Goal: Task Accomplishment & Management: Manage account settings

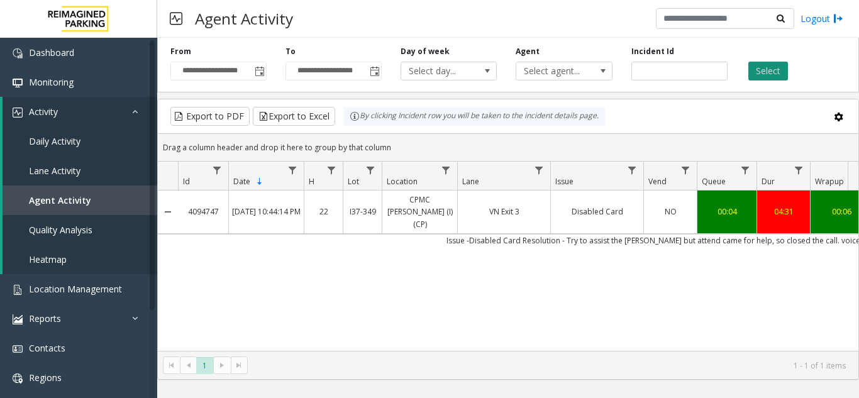
type input "*******"
click at [764, 69] on button "Select" at bounding box center [769, 71] width 40 height 19
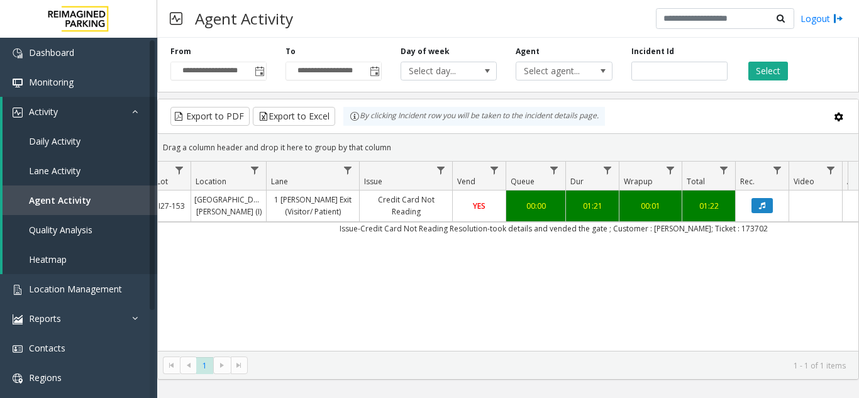
scroll to position [0, 195]
click at [762, 206] on button "Data table" at bounding box center [758, 205] width 21 height 15
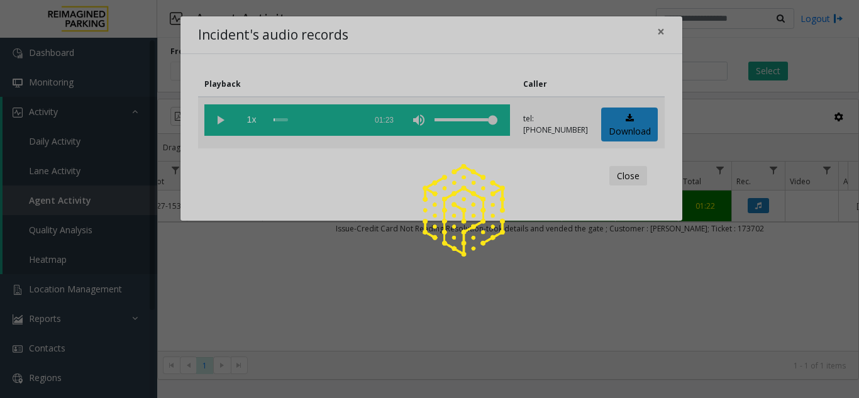
click at [221, 118] on div at bounding box center [429, 199] width 859 height 398
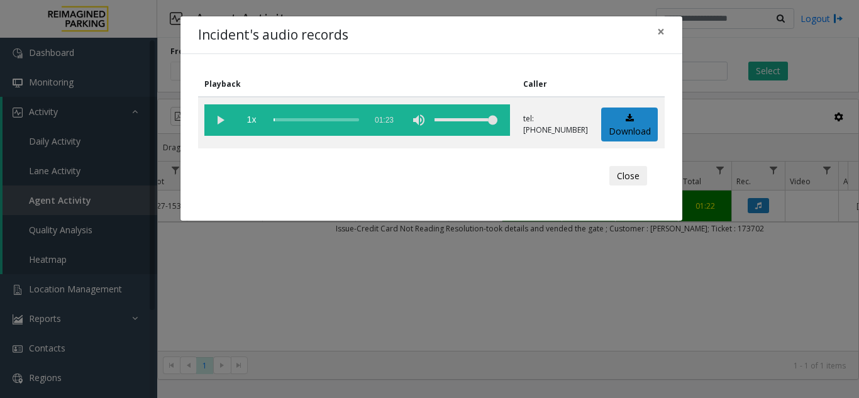
click at [221, 122] on vg-play-pause at bounding box center [219, 119] width 31 height 31
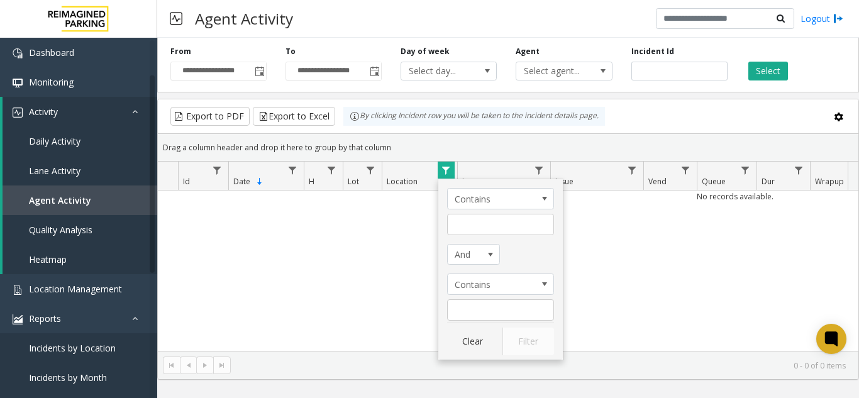
scroll to position [63, 0]
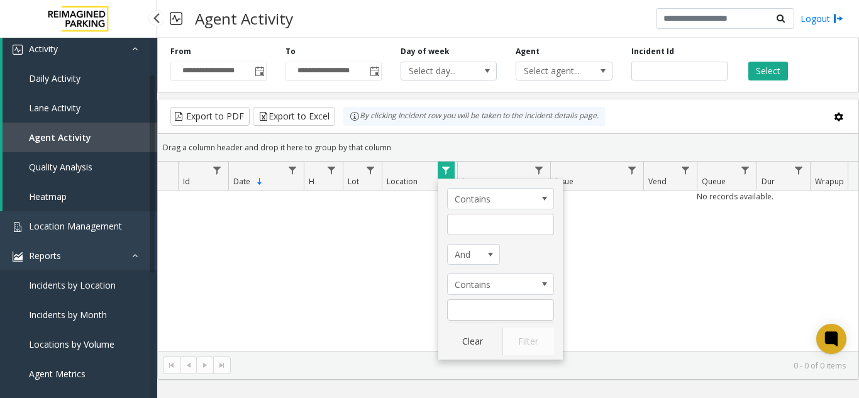
click at [75, 138] on span "Agent Activity" at bounding box center [60, 137] width 62 height 12
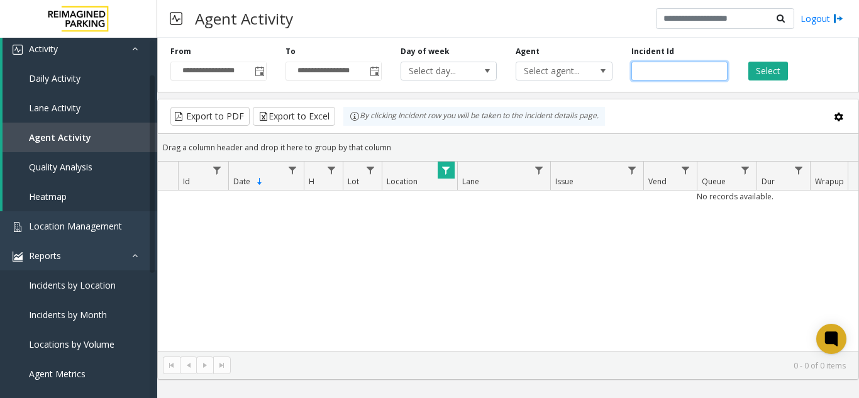
click at [667, 65] on input "number" at bounding box center [680, 71] width 96 height 19
paste input "*******"
click at [642, 71] on input "number" at bounding box center [680, 71] width 96 height 19
click at [451, 170] on span "Data table" at bounding box center [446, 170] width 10 height 10
type input "*******"
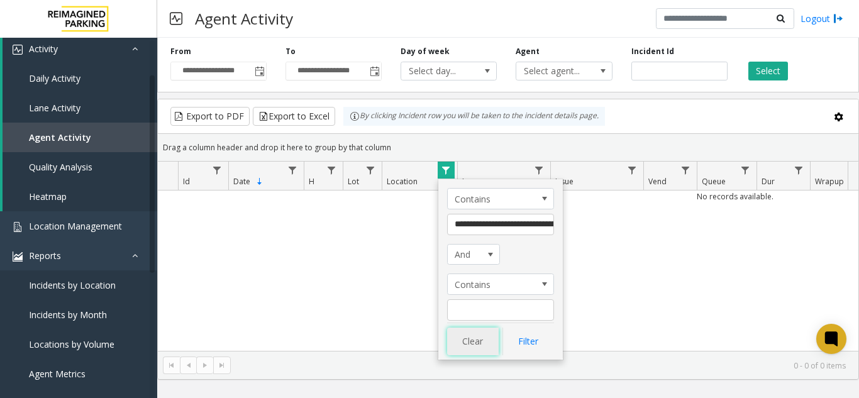
click at [458, 338] on button "Clear" at bounding box center [473, 342] width 52 height 28
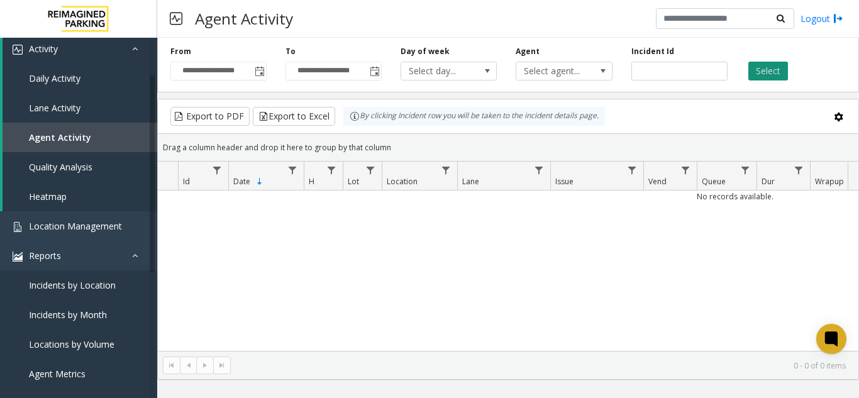
click at [758, 71] on button "Select" at bounding box center [769, 71] width 40 height 19
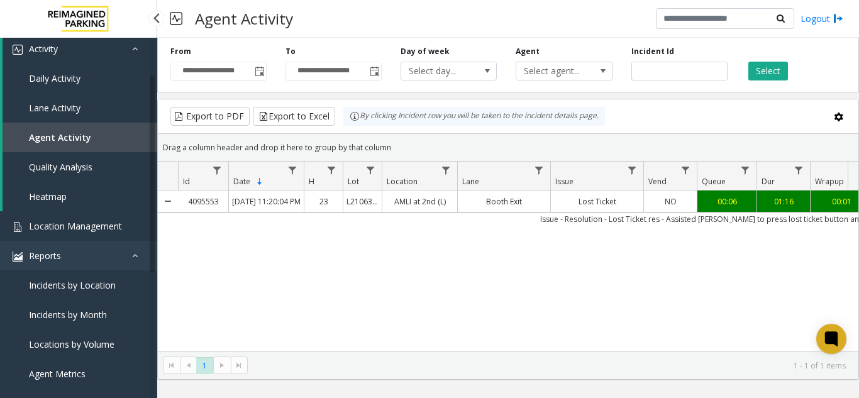
click at [79, 230] on span "Location Management" at bounding box center [75, 226] width 93 height 12
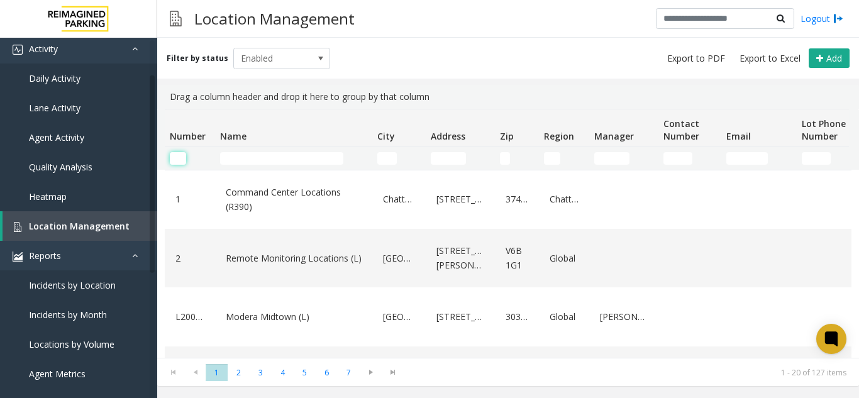
click at [172, 155] on input "Number Filter" at bounding box center [178, 158] width 16 height 13
paste input "********"
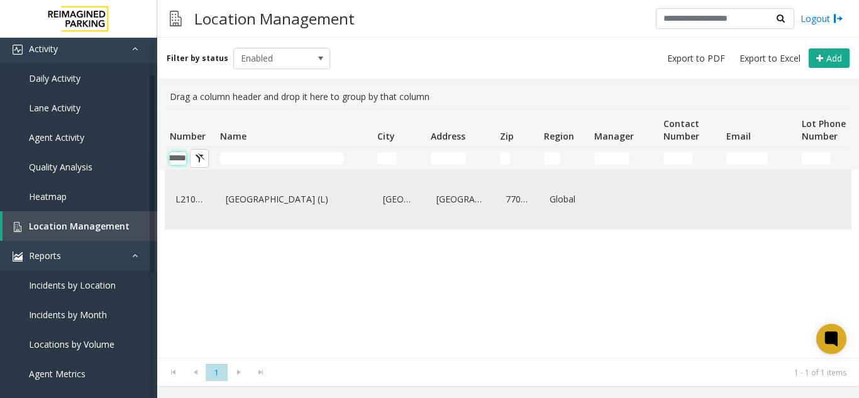
type input "********"
click at [270, 196] on link "HARRIS COUNTY CONGRESS PLAZA GARAGE (L)" at bounding box center [294, 199] width 142 height 20
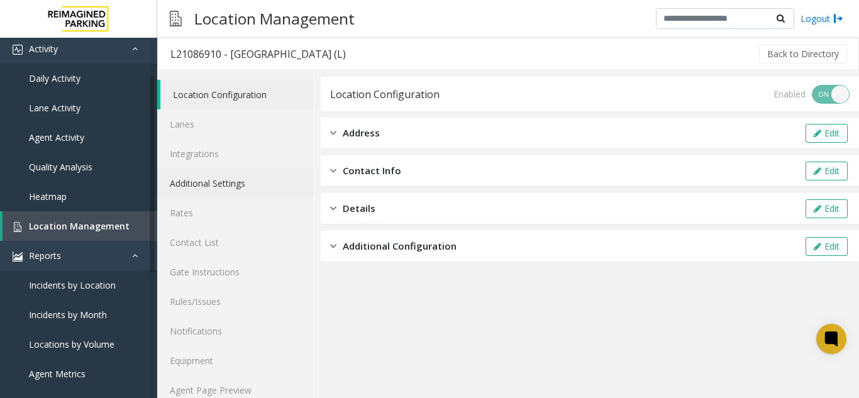
click at [204, 172] on link "Additional Settings" at bounding box center [235, 184] width 157 height 30
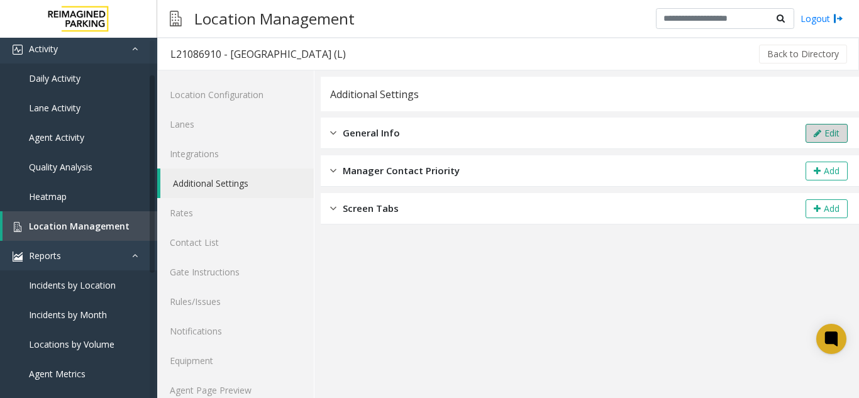
click at [827, 135] on button "Edit" at bounding box center [827, 133] width 42 height 19
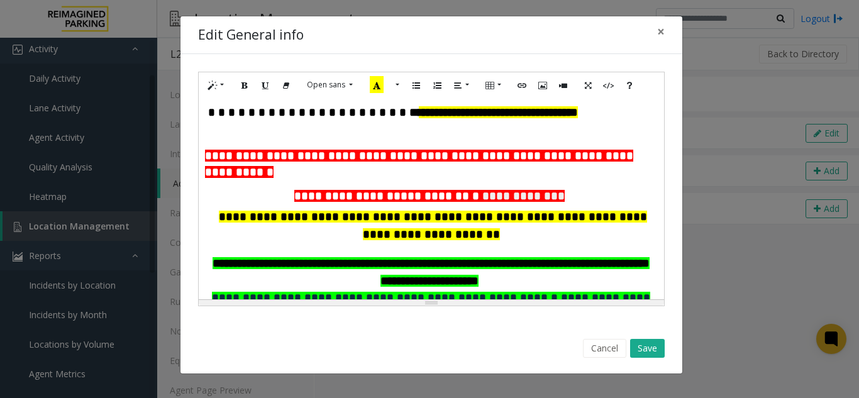
click at [509, 109] on p "**********" at bounding box center [431, 112] width 453 height 17
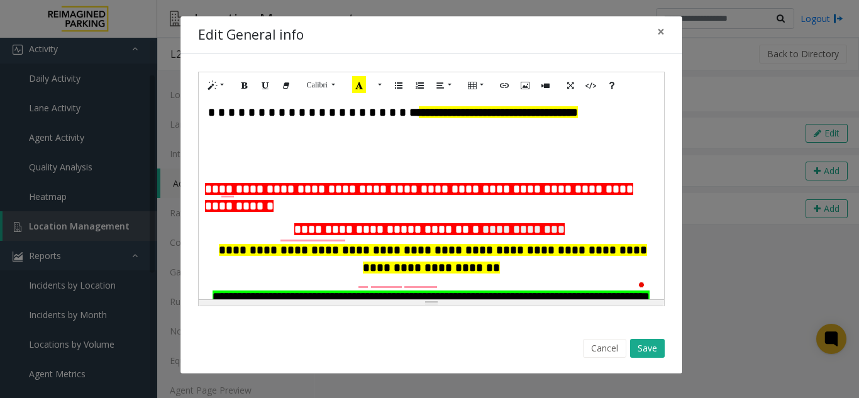
paste div "To enrich screen reader interactions, please activate Accessibility in Grammarl…"
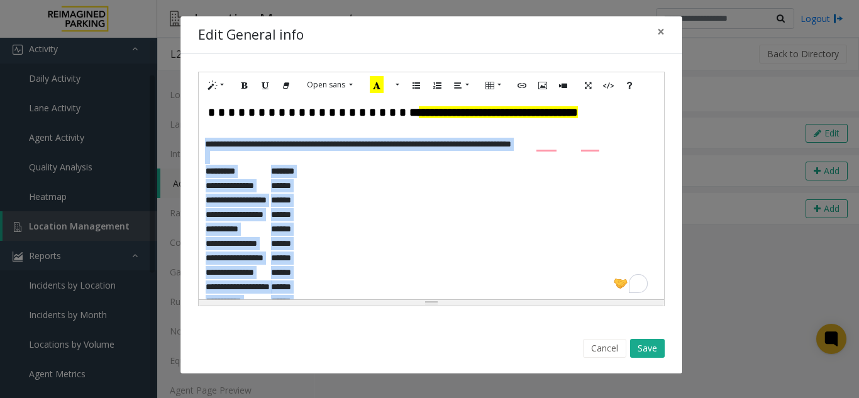
drag, startPoint x: 337, startPoint y: 161, endPoint x: 202, endPoint y: 147, distance: 135.3
click at [202, 147] on div "**********" at bounding box center [432, 198] width 466 height 201
click at [247, 89] on icon "Bold (CTRL+B)" at bounding box center [245, 84] width 8 height 11
click at [396, 87] on button "More Color" at bounding box center [396, 85] width 13 height 20
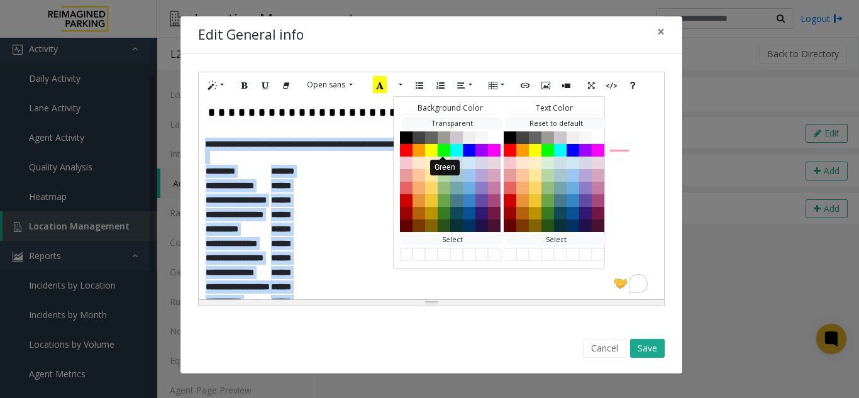
click at [442, 150] on button "Green" at bounding box center [444, 149] width 13 height 13
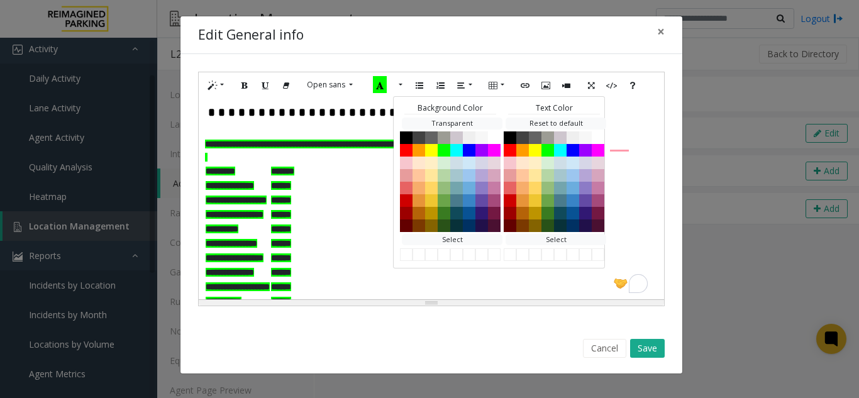
click at [384, 215] on div "**********" at bounding box center [432, 198] width 466 height 201
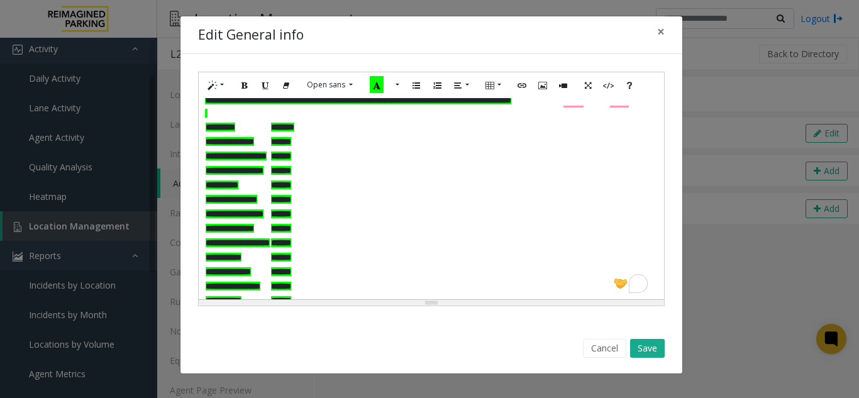
scroll to position [63, 0]
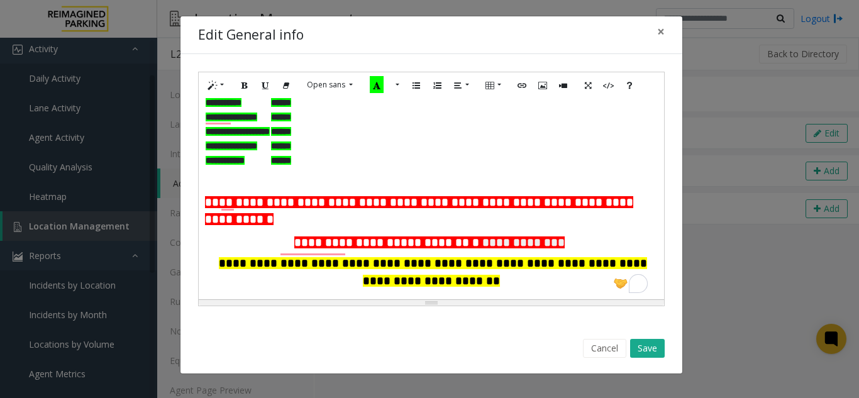
click at [262, 172] on p "To enrich screen reader interactions, please activate Accessibility in Grammarl…" at bounding box center [431, 174] width 453 height 13
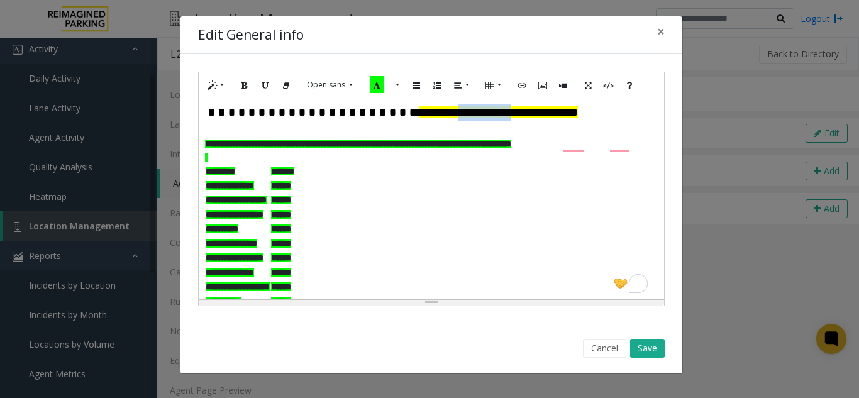
drag, startPoint x: 372, startPoint y: 113, endPoint x: 428, endPoint y: 117, distance: 55.5
click at [431, 113] on span "**********" at bounding box center [498, 112] width 159 height 12
click at [444, 116] on span "**********" at bounding box center [494, 112] width 150 height 12
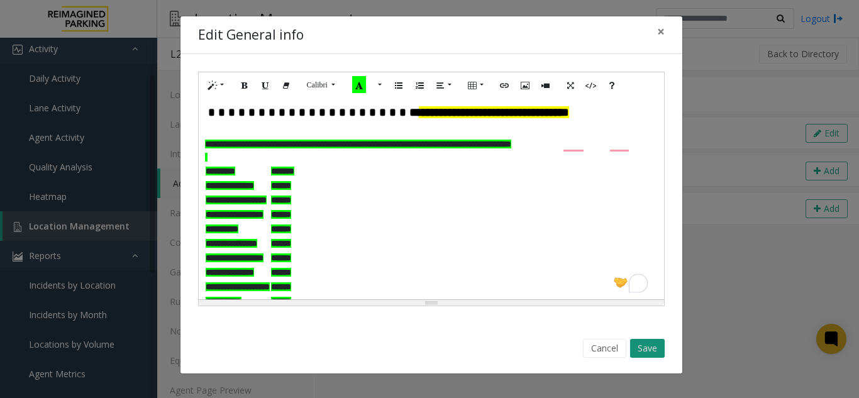
click at [648, 348] on button "Save" at bounding box center [647, 348] width 35 height 19
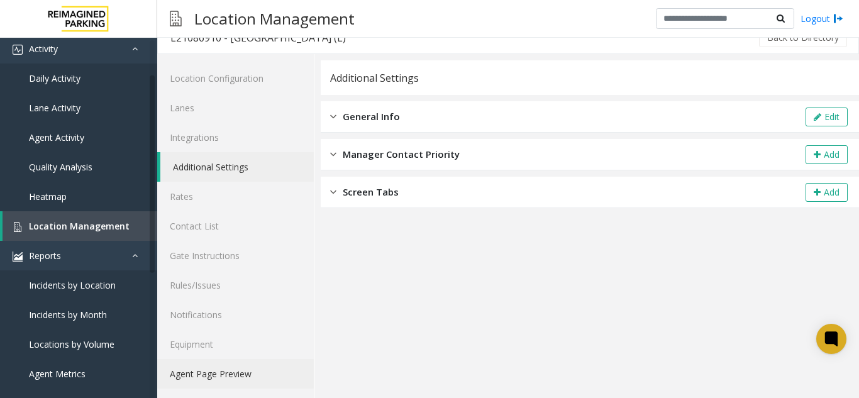
click at [243, 374] on link "Agent Page Preview" at bounding box center [235, 374] width 157 height 30
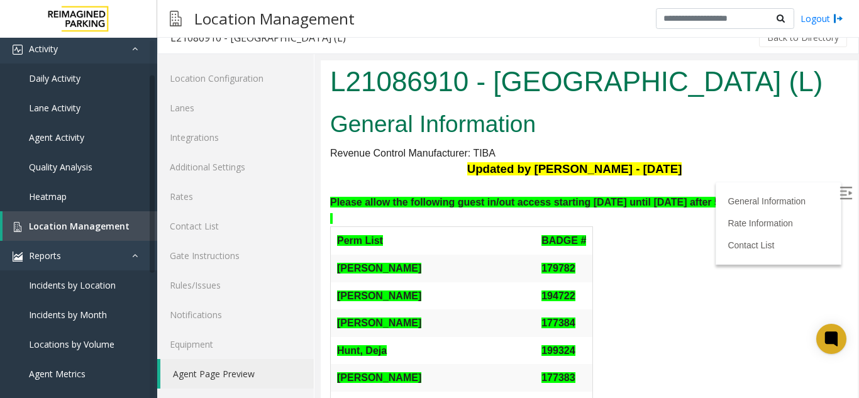
click at [840, 193] on img at bounding box center [846, 193] width 13 height 13
click at [73, 141] on span "Agent Activity" at bounding box center [56, 137] width 55 height 12
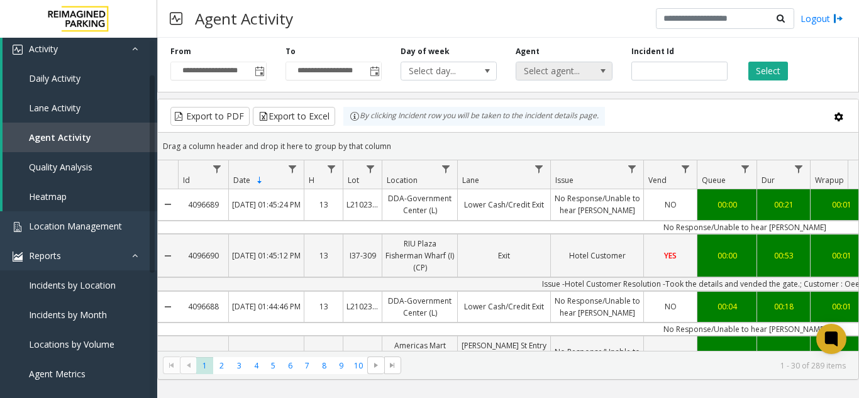
click at [540, 77] on span "Select agent..." at bounding box center [554, 71] width 76 height 18
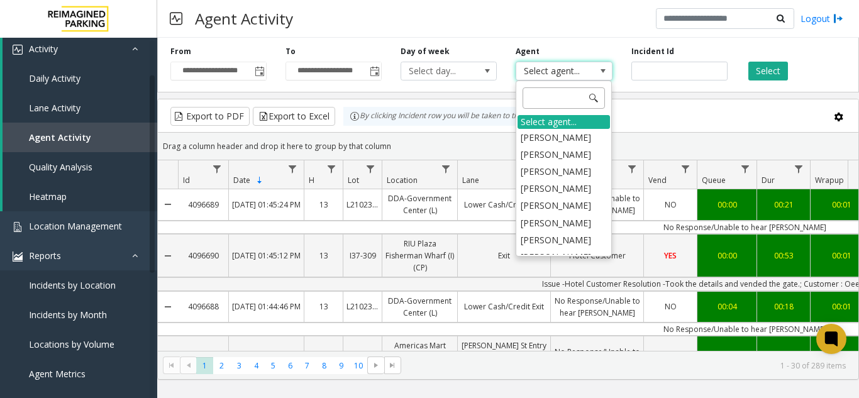
click at [567, 103] on input at bounding box center [564, 97] width 82 height 21
type input "***"
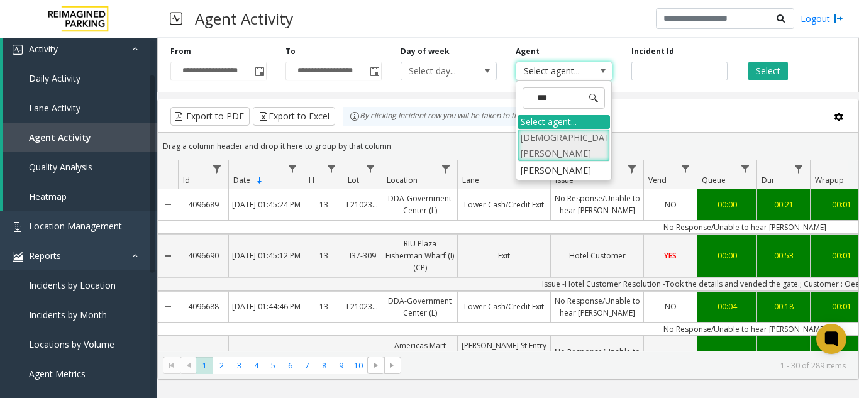
click at [538, 140] on li "[DEMOGRAPHIC_DATA][PERSON_NAME]" at bounding box center [564, 145] width 92 height 33
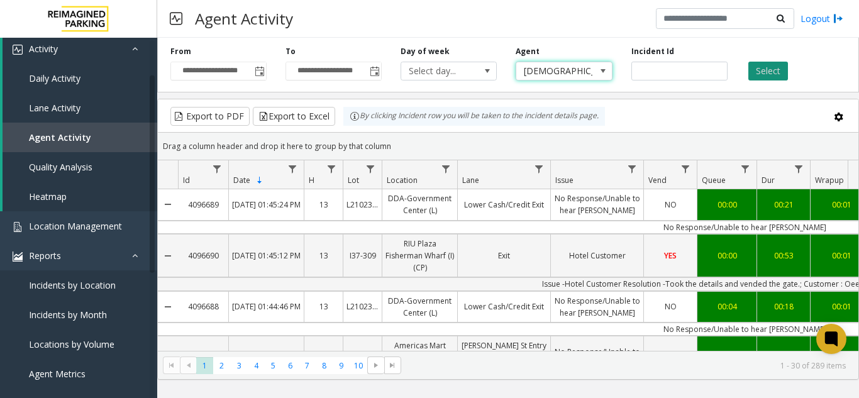
click at [762, 66] on button "Select" at bounding box center [769, 71] width 40 height 19
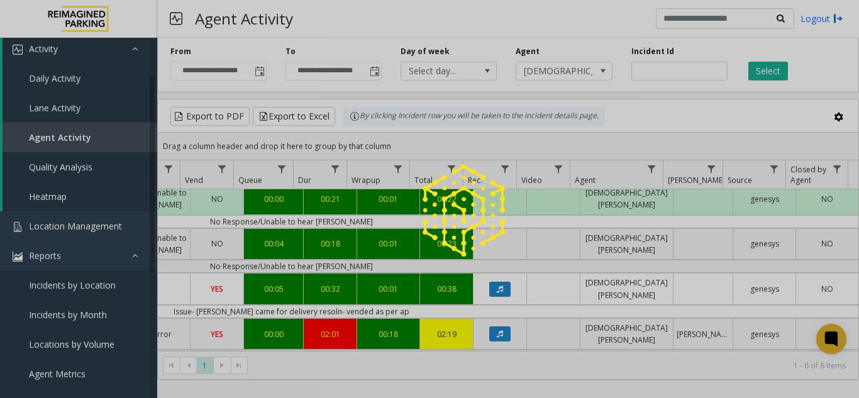
scroll to position [0, 464]
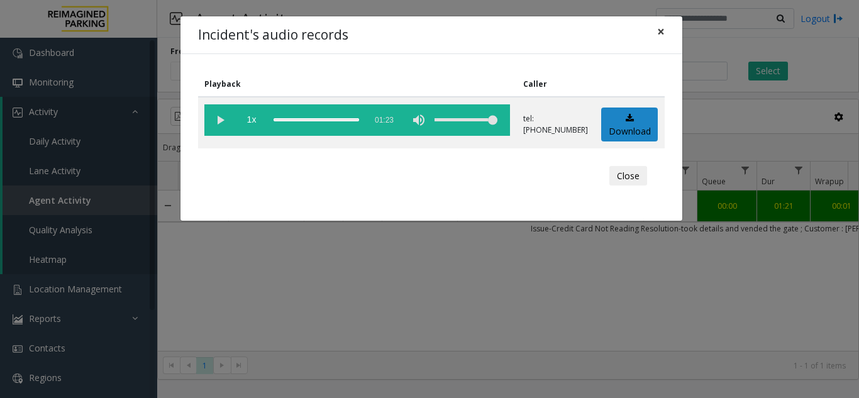
scroll to position [0, 195]
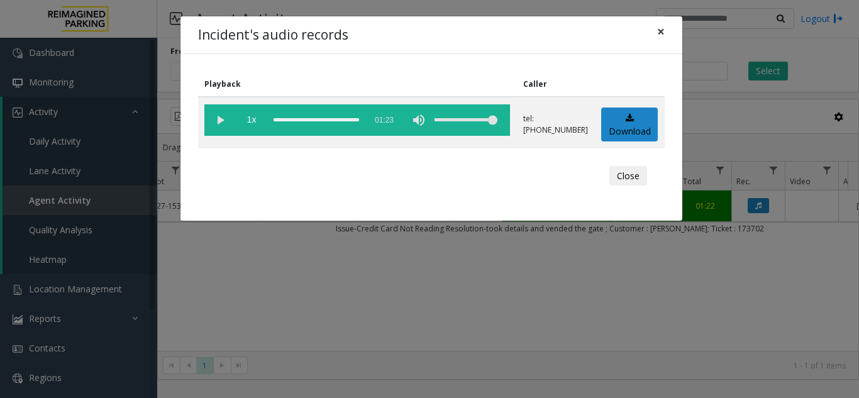
click at [655, 27] on button "×" at bounding box center [661, 31] width 25 height 31
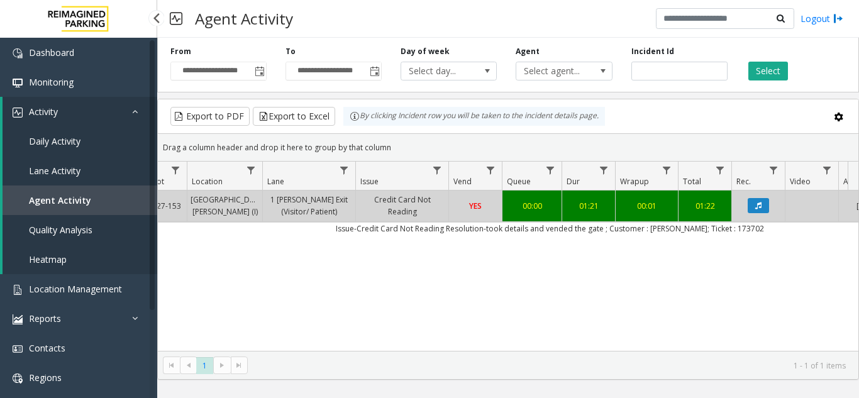
click at [96, 198] on link "Agent Activity" at bounding box center [80, 201] width 155 height 30
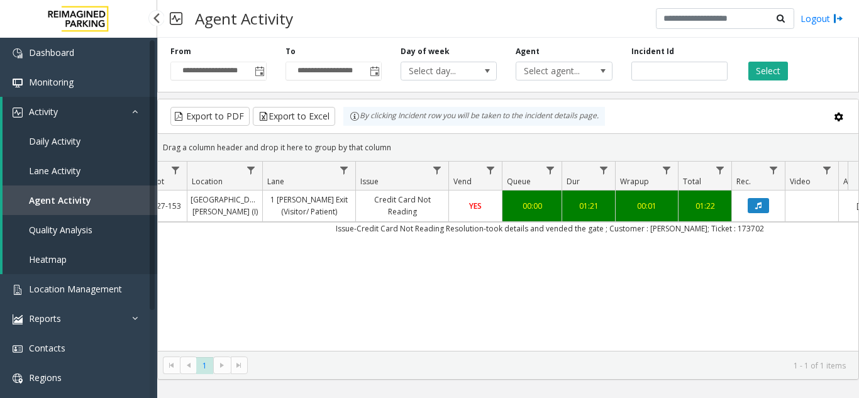
click at [72, 178] on link "Lane Activity" at bounding box center [80, 171] width 155 height 30
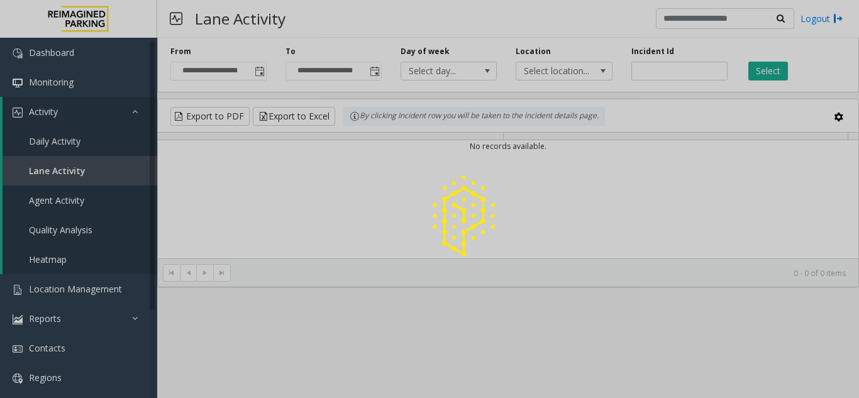
click at [62, 201] on div at bounding box center [429, 199] width 859 height 398
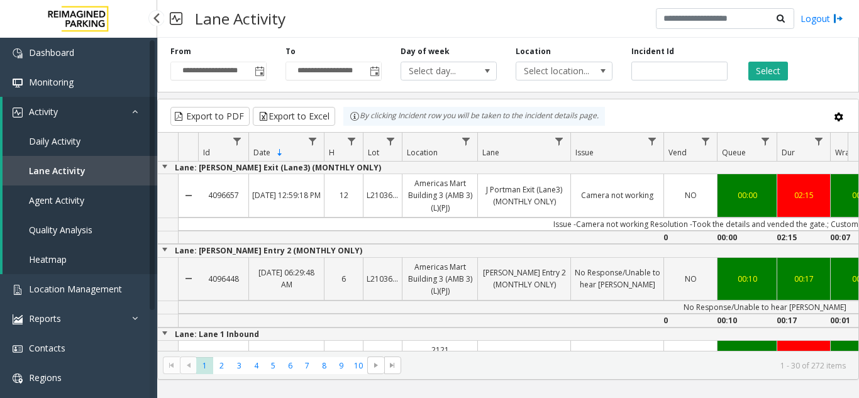
click at [61, 202] on span "Agent Activity" at bounding box center [56, 200] width 55 height 12
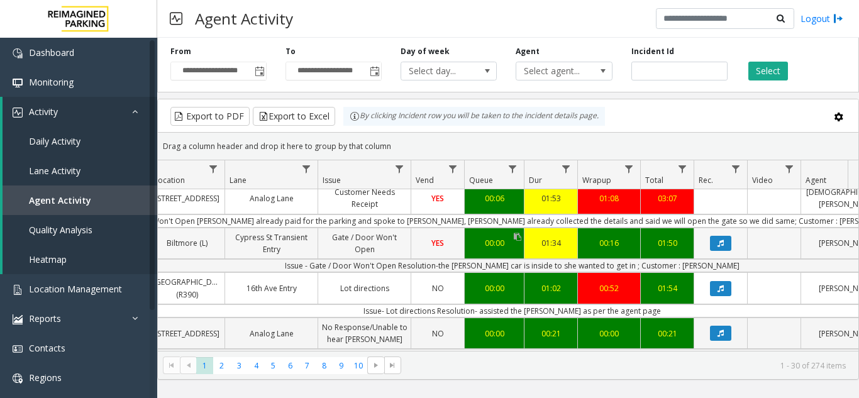
scroll to position [0, 233]
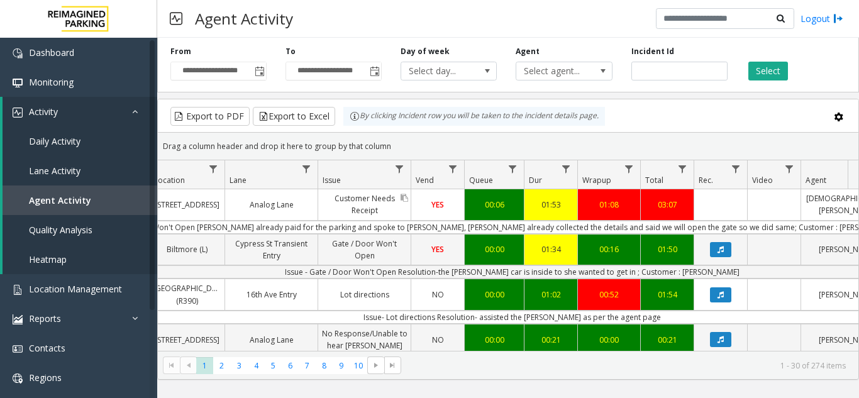
click at [363, 203] on link "Customer Needs Receipt" at bounding box center [364, 204] width 92 height 30
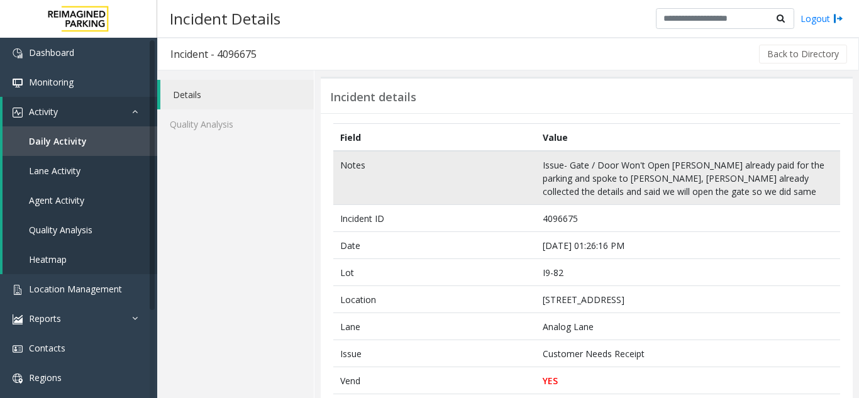
click at [608, 172] on td "Issue- Gate / Door Won't Open Resoln- Parker already paid for the parking and s…" at bounding box center [688, 178] width 304 height 54
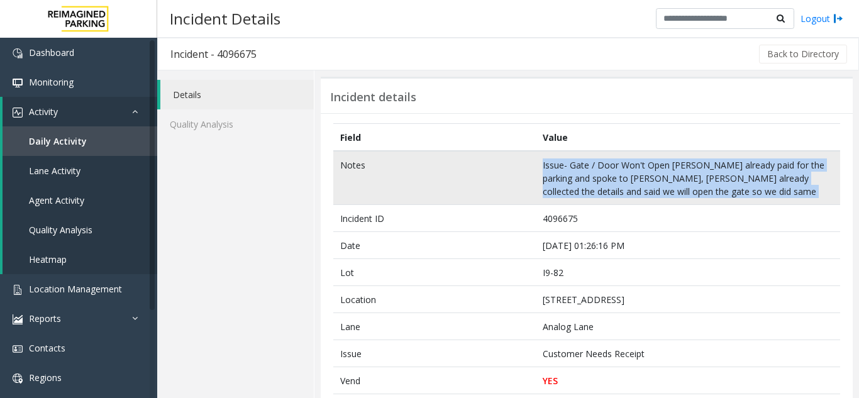
click at [608, 172] on td "Issue- Gate / Door Won't Open Resoln- Parker already paid for the parking and s…" at bounding box center [688, 178] width 304 height 54
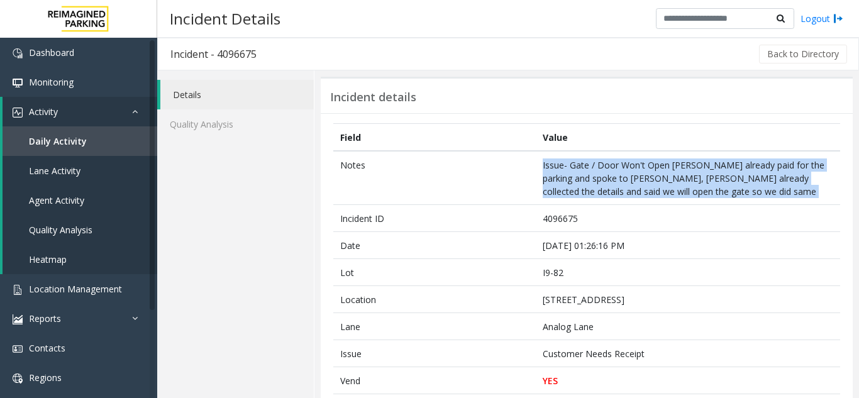
click at [202, 98] on link "Details" at bounding box center [236, 95] width 153 height 30
click at [189, 116] on link "Quality Analysis" at bounding box center [235, 124] width 157 height 30
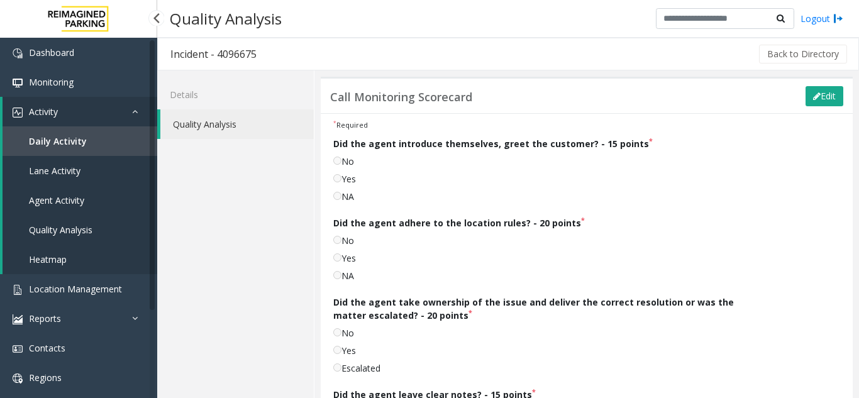
click at [48, 205] on span "Agent Activity" at bounding box center [56, 200] width 55 height 12
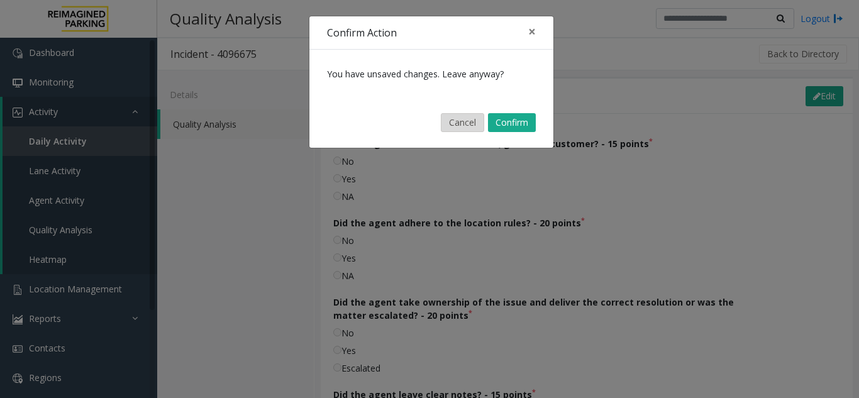
click at [455, 123] on button "Cancel" at bounding box center [462, 122] width 43 height 19
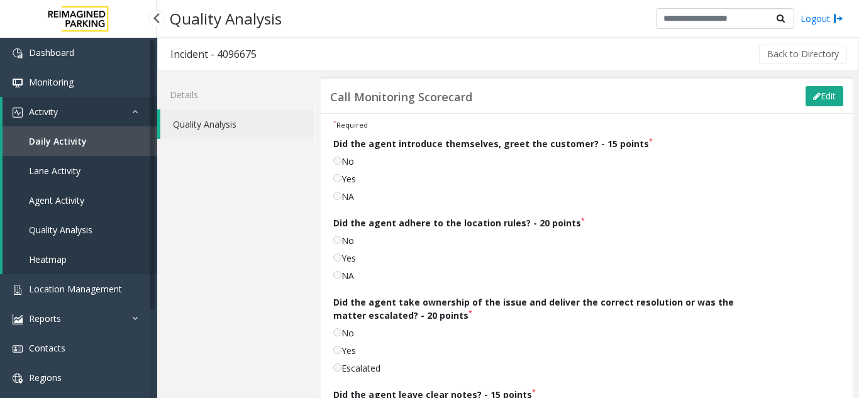
click at [56, 189] on link "Agent Activity" at bounding box center [80, 201] width 155 height 30
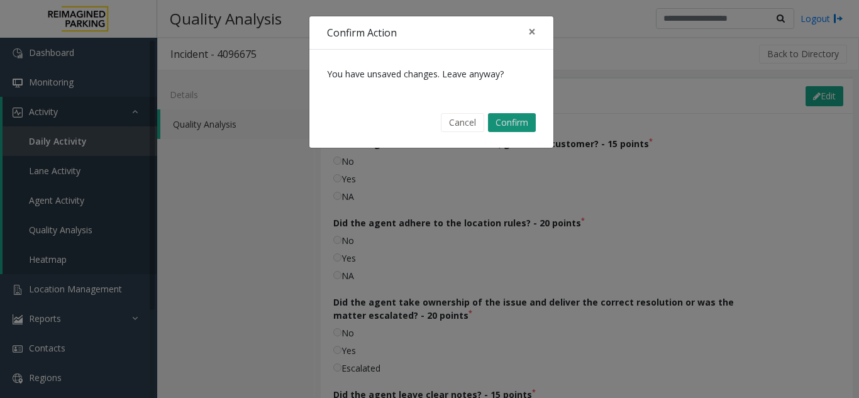
click at [527, 121] on button "Confirm" at bounding box center [512, 122] width 48 height 19
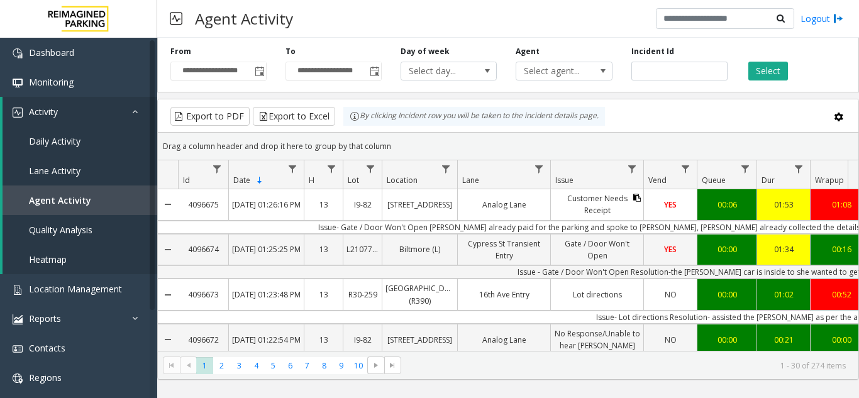
click at [637, 196] on icon "Data table" at bounding box center [637, 198] width 8 height 8
click at [633, 228] on td "Issue- Gate / Door Won't Open [PERSON_NAME] already paid for the parking and sp…" at bounding box center [745, 227] width 1134 height 13
click at [619, 209] on link "Customer Needs Receipt" at bounding box center [597, 204] width 92 height 30
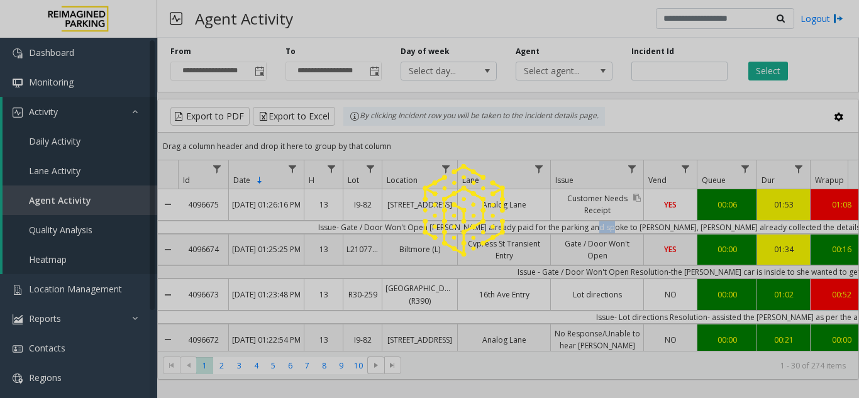
click at [619, 209] on div at bounding box center [429, 199] width 859 height 398
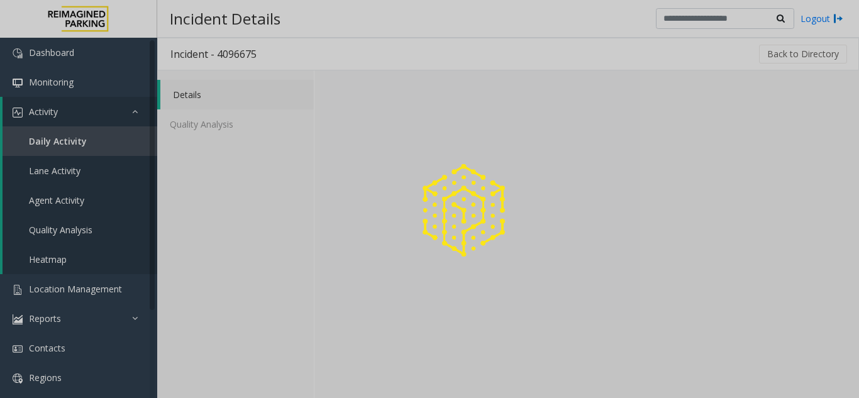
click at [619, 209] on div at bounding box center [429, 199] width 859 height 398
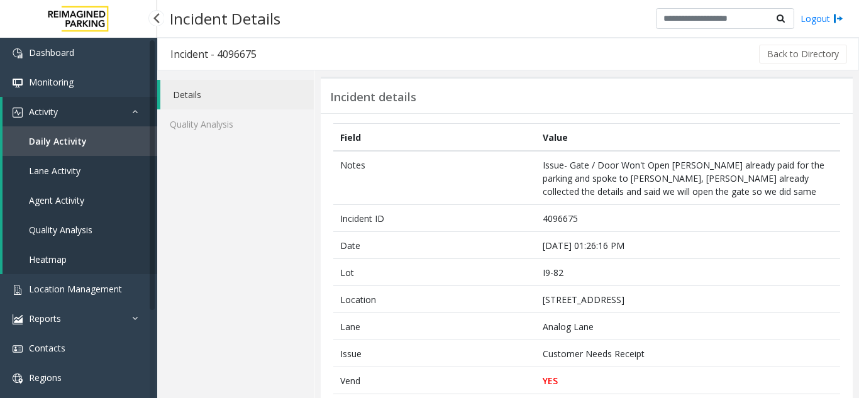
click at [63, 198] on span "Agent Activity" at bounding box center [56, 200] width 55 height 12
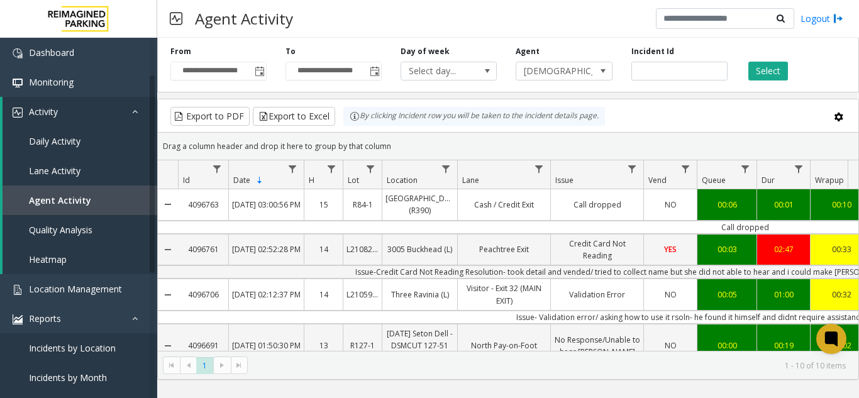
scroll to position [0, 464]
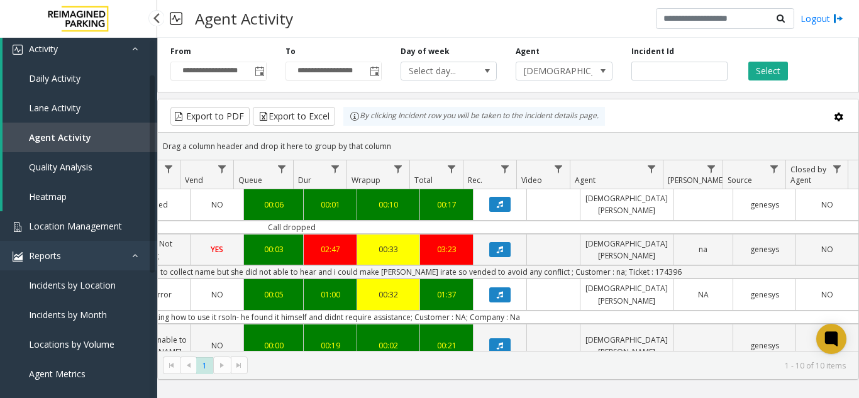
click at [96, 228] on span "Location Management" at bounding box center [75, 226] width 93 height 12
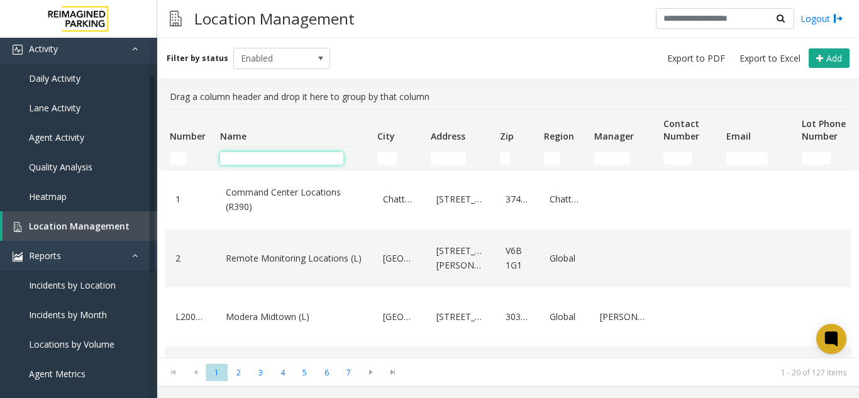
click at [255, 157] on input "Name Filter" at bounding box center [281, 158] width 123 height 13
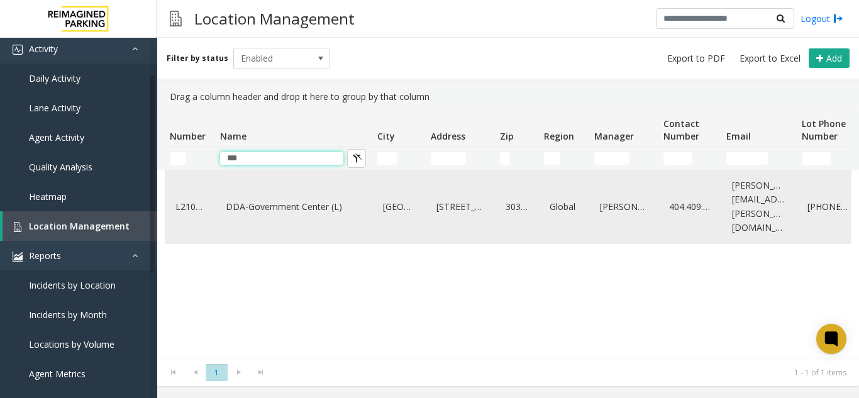
type input "***"
click at [273, 197] on link "DDA-Government Center (L)" at bounding box center [294, 207] width 142 height 20
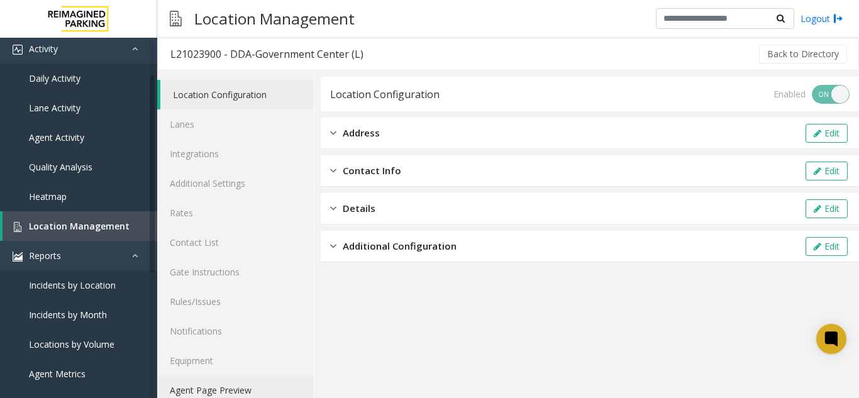
click at [191, 381] on link "Agent Page Preview" at bounding box center [235, 391] width 157 height 30
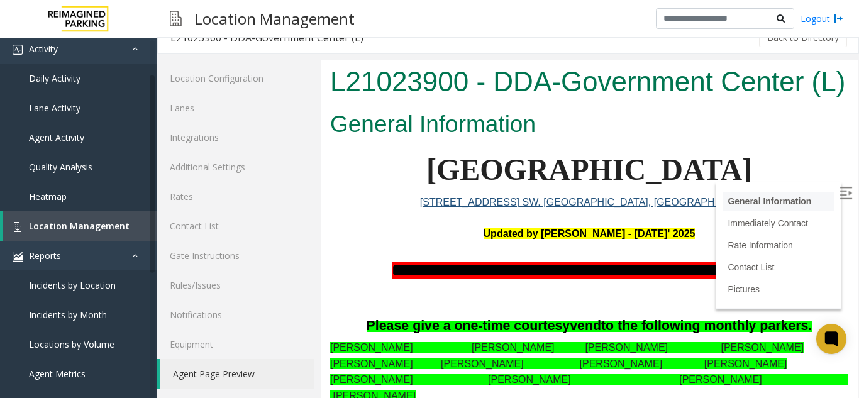
scroll to position [63, 0]
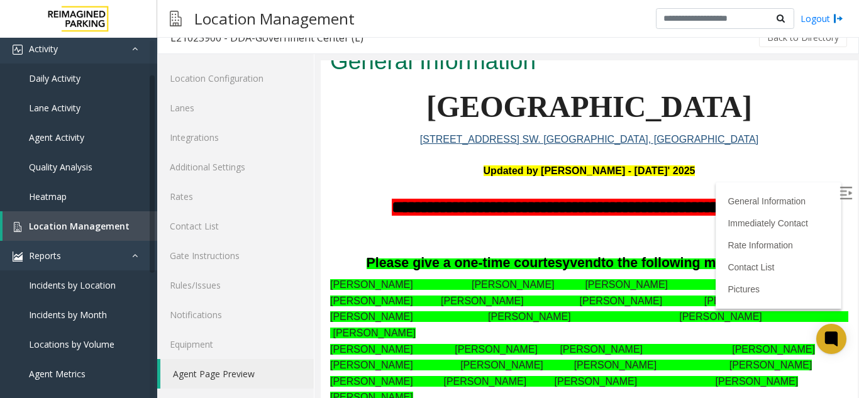
click at [840, 191] on img at bounding box center [846, 193] width 13 height 13
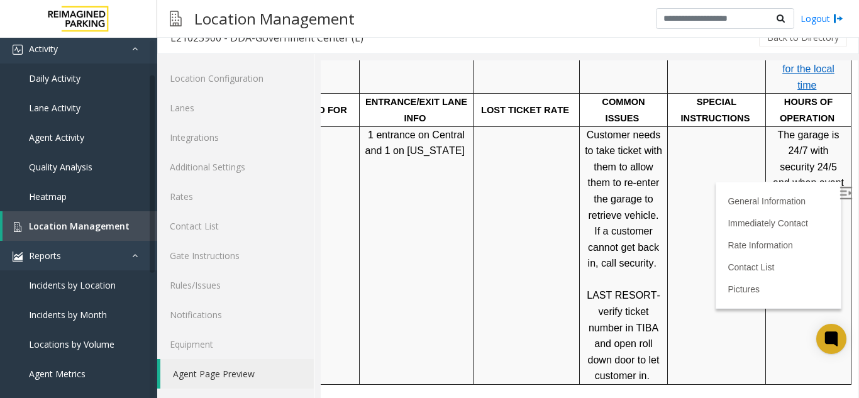
scroll to position [919, 178]
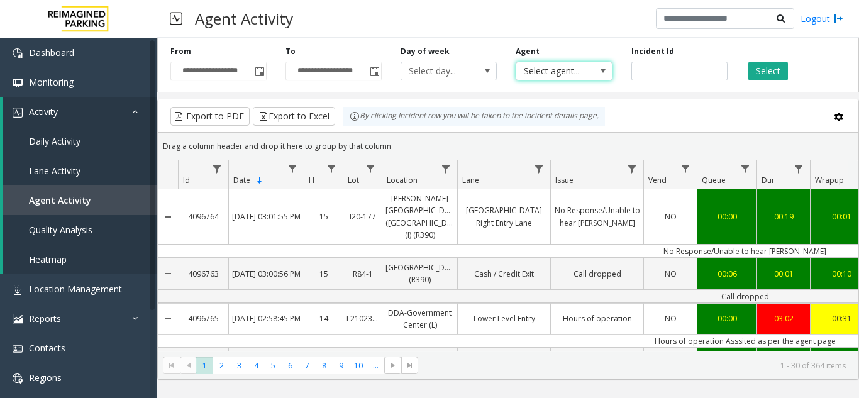
click at [599, 80] on span "Select agent..." at bounding box center [564, 71] width 96 height 19
